Goal: Task Accomplishment & Management: Complete application form

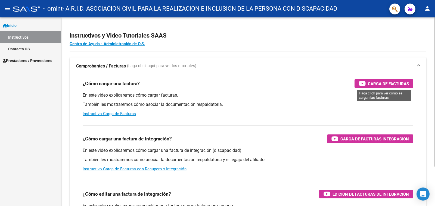
click at [375, 84] on span "Carga de Facturas" at bounding box center [388, 83] width 41 height 7
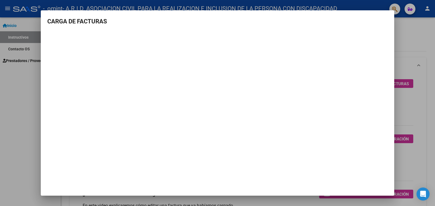
click at [388, 13] on mat-dialog-container "CARGA DE FACTURAS" at bounding box center [218, 102] width 354 height 185
click at [417, 30] on div at bounding box center [217, 103] width 435 height 206
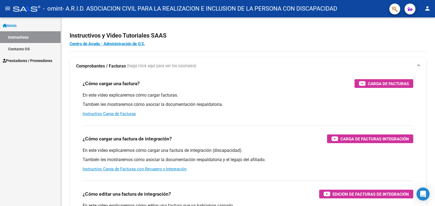
click at [7, 6] on mat-icon "menu" at bounding box center [7, 8] width 7 height 7
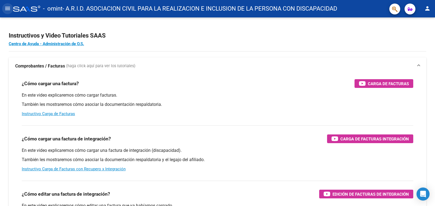
click at [10, 11] on mat-icon "menu" at bounding box center [7, 8] width 7 height 7
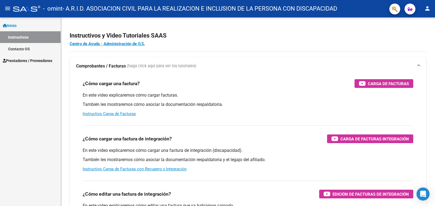
click at [43, 60] on span "Prestadores / Proveedores" at bounding box center [28, 61] width 50 height 6
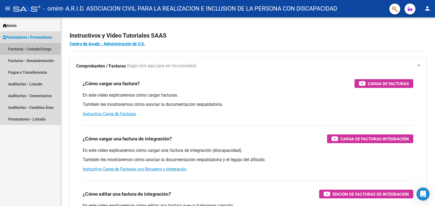
click at [35, 48] on link "Facturas - Listado/Carga" at bounding box center [30, 49] width 61 height 12
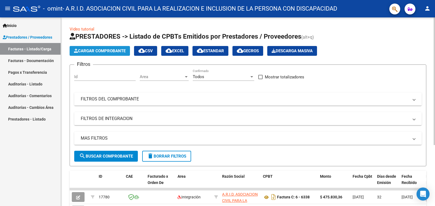
click at [91, 51] on span "Cargar Comprobante" at bounding box center [100, 50] width 52 height 5
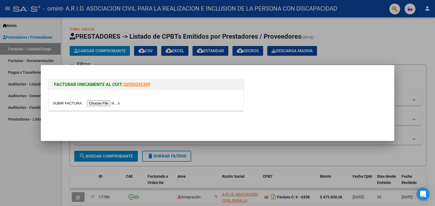
click at [101, 103] on input "file" at bounding box center [87, 103] width 69 height 6
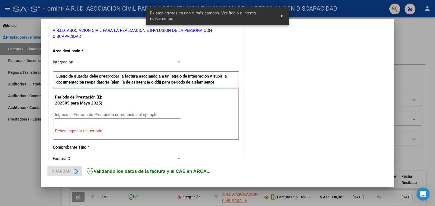
scroll to position [129, 0]
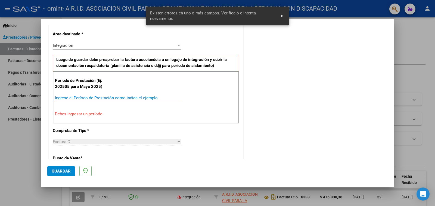
click at [113, 97] on input "Ingrese el Período de Prestación como indica el ejemplo" at bounding box center [118, 98] width 126 height 5
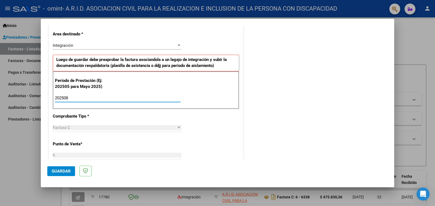
type input "202508"
click at [90, 126] on div "Factura C" at bounding box center [115, 127] width 124 height 5
click at [273, 127] on div "COMENTARIOS Comentarios del Prestador / Gerenciador:" at bounding box center [316, 142] width 143 height 479
click at [93, 44] on div "Integración" at bounding box center [115, 45] width 124 height 5
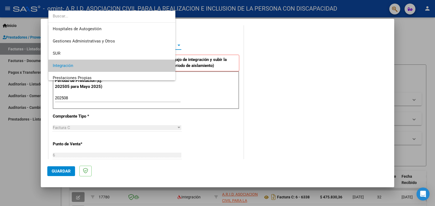
scroll to position [20, 0]
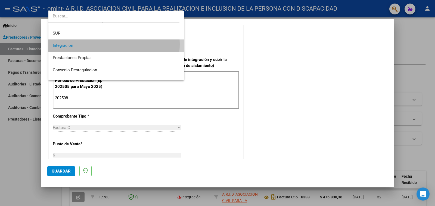
click at [101, 44] on span "Integración" at bounding box center [116, 45] width 127 height 12
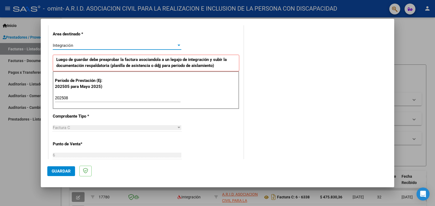
click at [94, 127] on div "Factura C" at bounding box center [115, 127] width 124 height 5
click at [127, 127] on div "Factura C" at bounding box center [115, 127] width 124 height 5
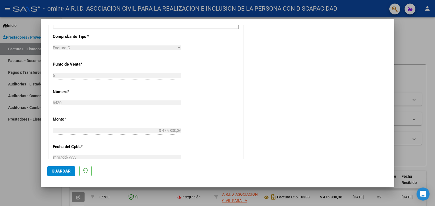
scroll to position [345, 0]
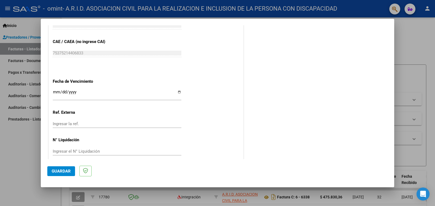
click at [62, 170] on span "Guardar" at bounding box center [61, 171] width 19 height 5
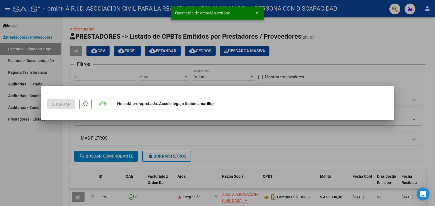
scroll to position [0, 0]
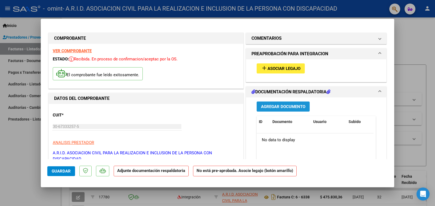
click at [281, 107] on span "Agregar Documento" at bounding box center [283, 106] width 44 height 5
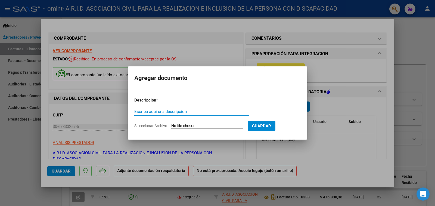
click at [199, 112] on input "Escriba aquí una descripcion" at bounding box center [191, 111] width 115 height 5
type input "PLANILLA ASISTENCIA"
click at [199, 126] on input "Seleccionar Archivo" at bounding box center [207, 126] width 72 height 5
type input "C:\fakepath\ASISTENCIA PIAGGIO [DATE].pdf"
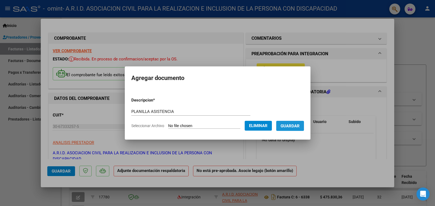
click at [294, 125] on span "Guardar" at bounding box center [290, 126] width 19 height 5
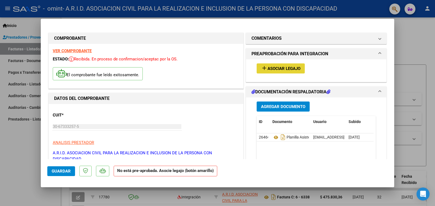
click at [273, 71] on button "add Asociar Legajo" at bounding box center [281, 68] width 48 height 10
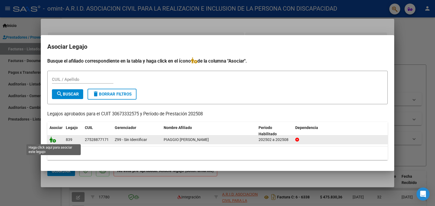
click at [54, 141] on icon at bounding box center [53, 140] width 7 height 6
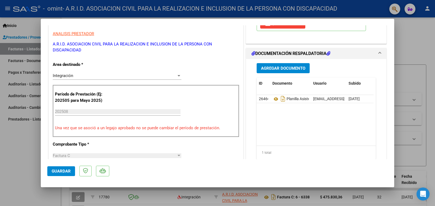
scroll to position [163, 0]
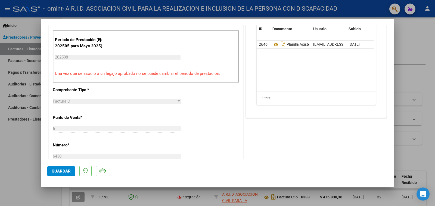
click at [56, 170] on span "Guardar" at bounding box center [61, 171] width 19 height 5
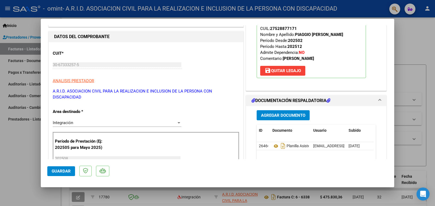
scroll to position [0, 0]
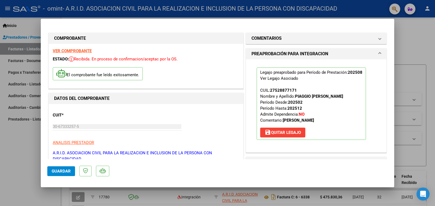
click at [417, 40] on div at bounding box center [217, 103] width 435 height 206
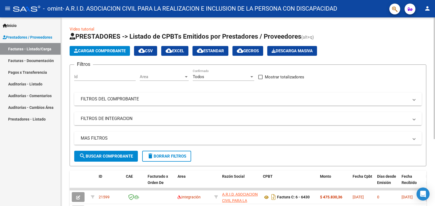
scroll to position [82, 0]
